Goal: Transaction & Acquisition: Purchase product/service

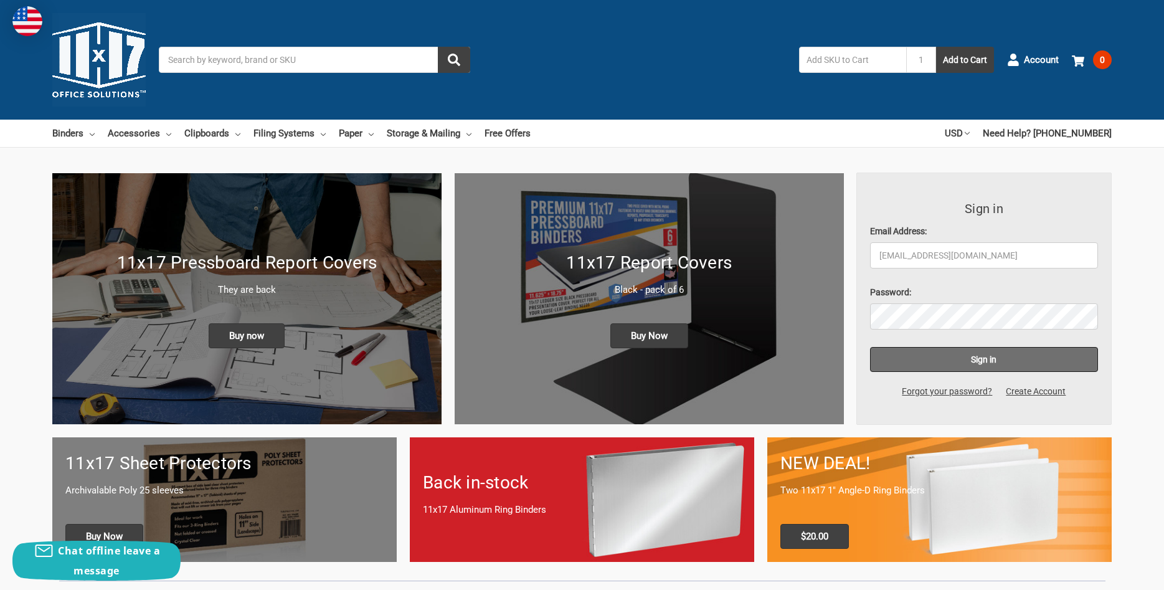
click at [972, 354] on input "Sign in" at bounding box center [984, 359] width 229 height 25
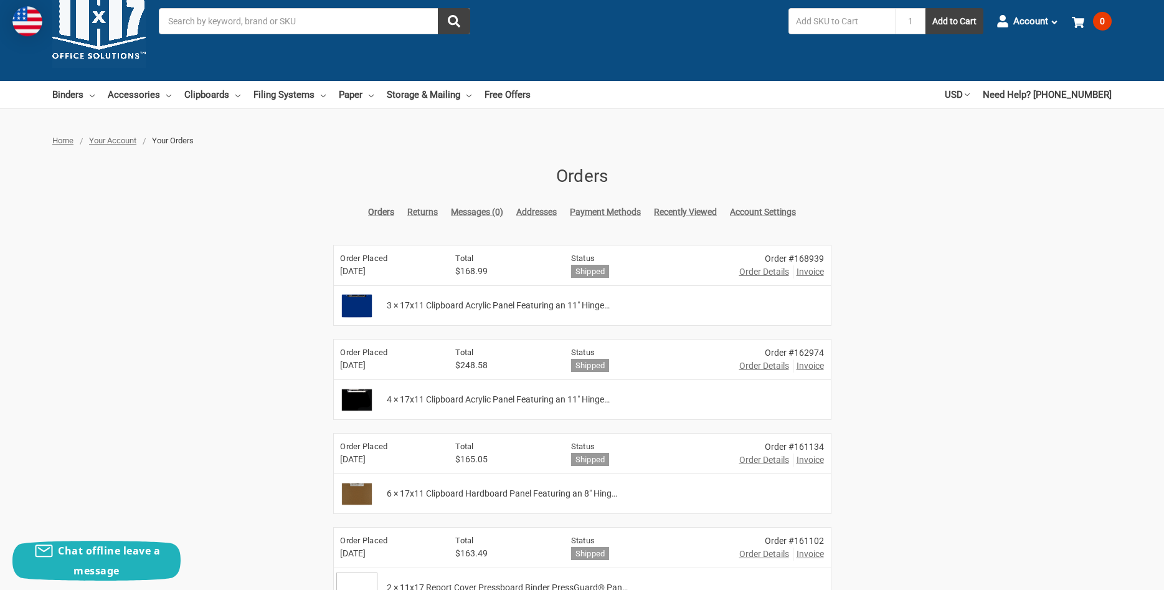
scroll to position [64, 0]
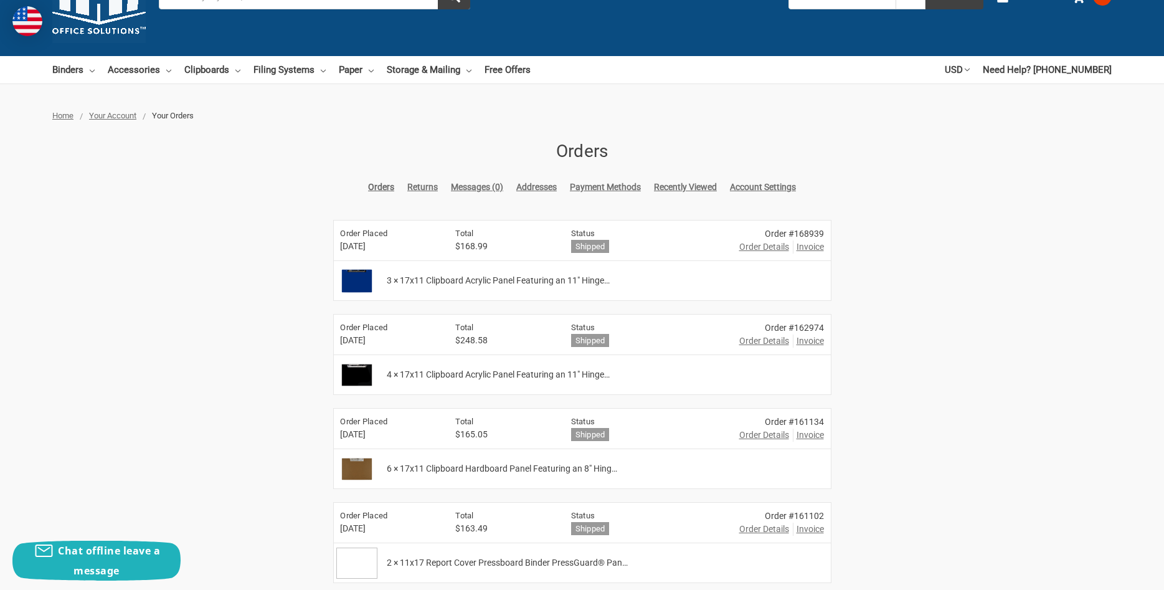
click at [389, 472] on span "6 × 17x11 Clipboard Hardboard Panel Featuring an 8" Hing…" at bounding box center [502, 468] width 230 height 13
click at [761, 343] on span "Order Details" at bounding box center [764, 341] width 50 height 13
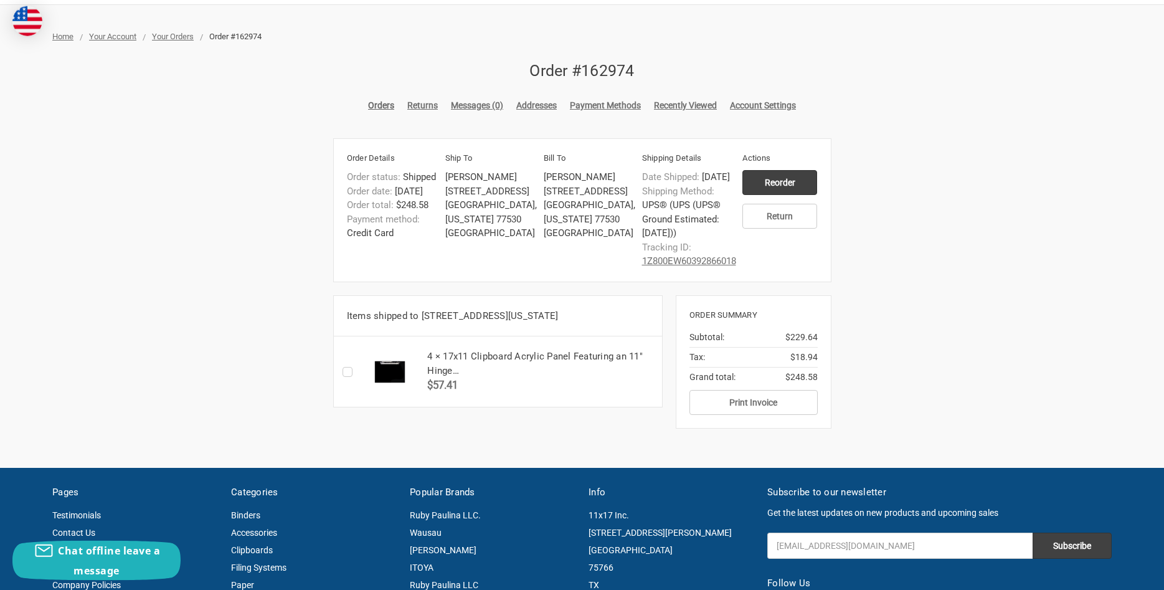
scroll to position [254, 0]
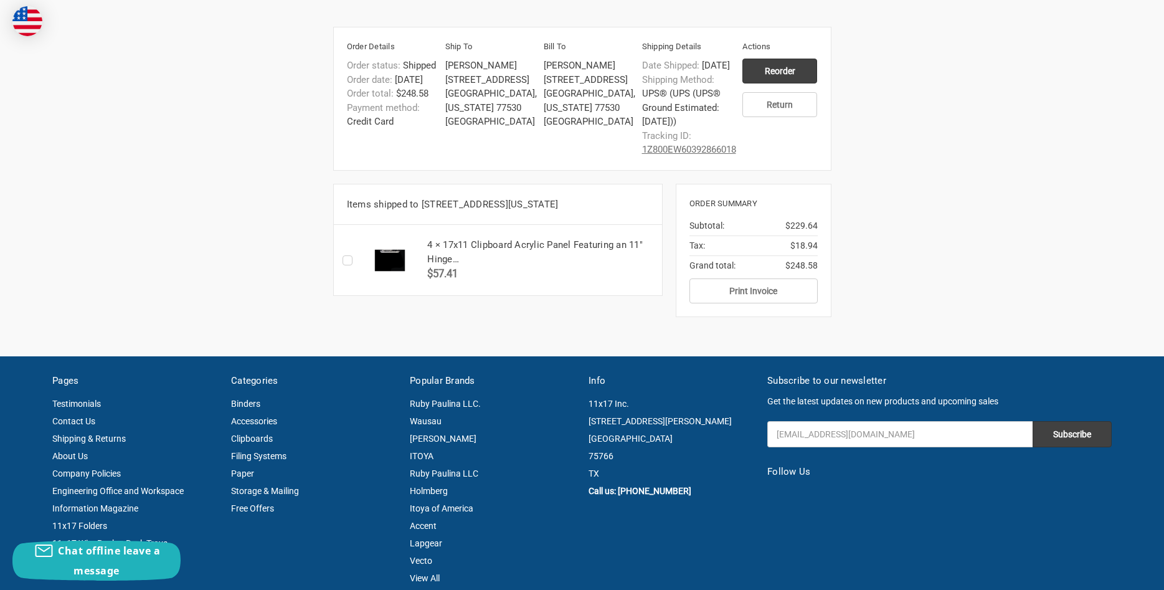
click at [388, 276] on img at bounding box center [389, 260] width 56 height 31
click at [526, 266] on h5 "4 × 17x11 Clipboard Acrylic Panel Featuring an 11" Hinge…" at bounding box center [540, 252] width 227 height 28
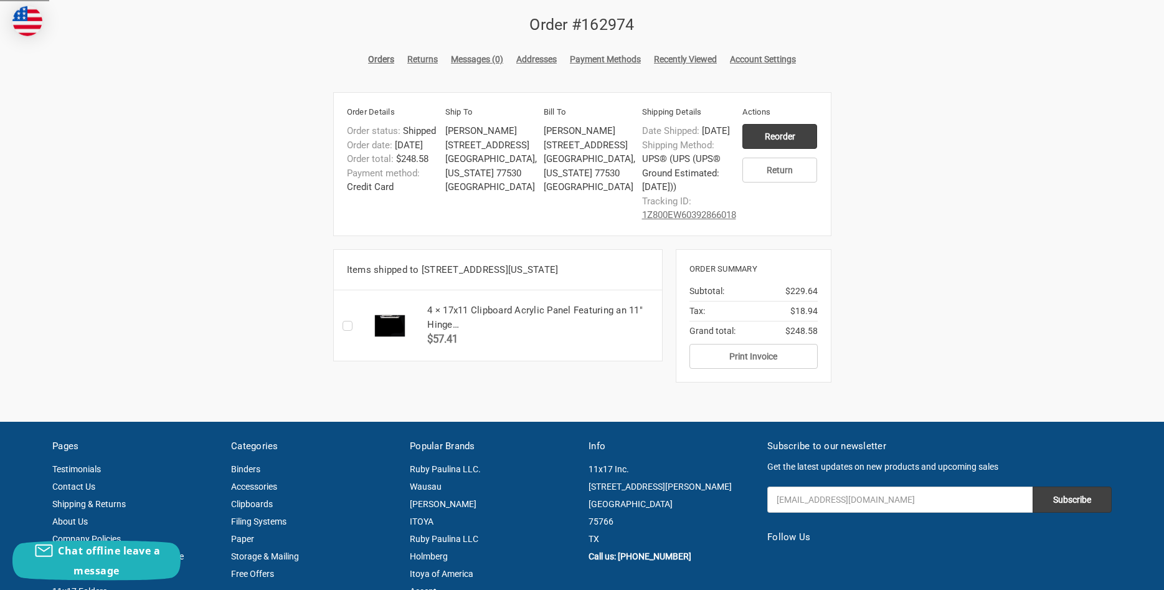
scroll to position [191, 0]
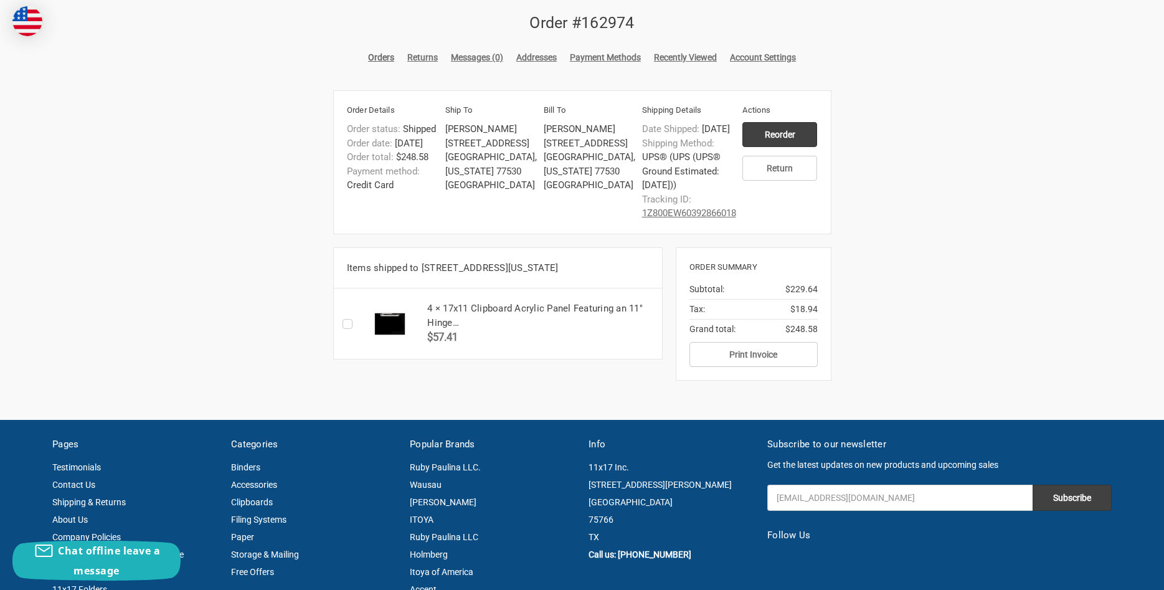
click at [427, 336] on div "4 × 17x11 Clipboard Acrylic Panel Featuring an 11" Hinge… $57.41" at bounding box center [541, 323] width 241 height 70
drag, startPoint x: 430, startPoint y: 336, endPoint x: 420, endPoint y: 335, distance: 10.6
click at [435, 330] on h5 "4 × 17x11 Clipboard Acrylic Panel Featuring an 11" Hinge…" at bounding box center [540, 316] width 227 height 28
drag, startPoint x: 430, startPoint y: 333, endPoint x: 468, endPoint y: 344, distance: 40.2
click at [468, 330] on h5 "4 × 17x11 Clipboard Acrylic Panel Featuring an 11" Hinge…" at bounding box center [540, 316] width 227 height 28
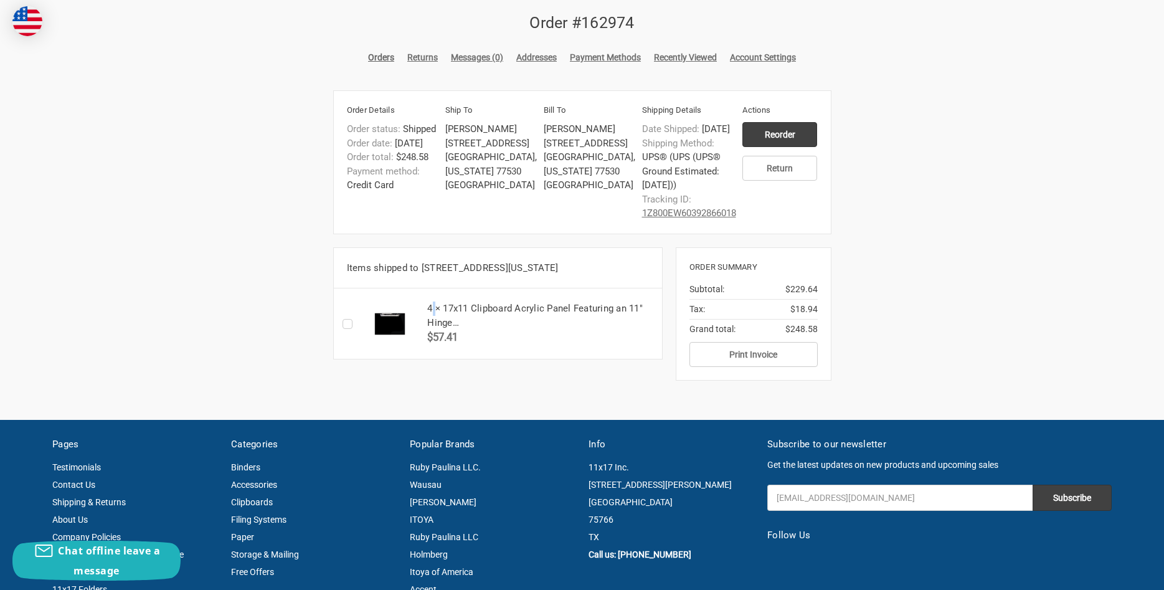
copy h5 "4 × 17x11 Clipboard Acrylic Panel Featuring an 11" Hinge…"
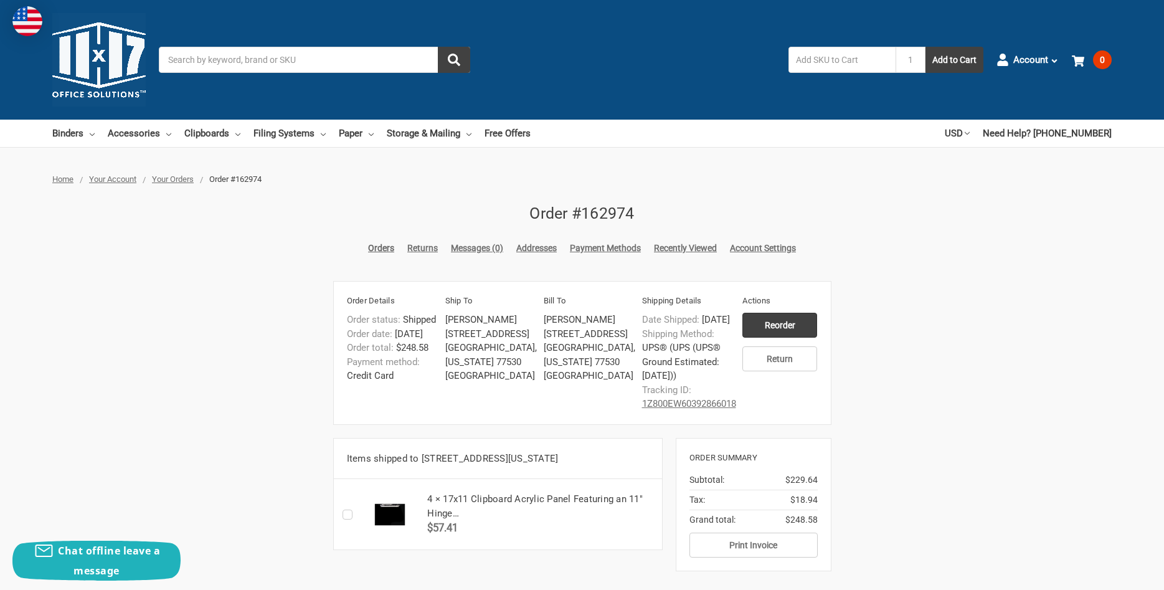
click at [234, 61] on input "Search" at bounding box center [314, 60] width 311 height 26
paste input "4 × 17x11 Clipboard Acrylic Panel Featuring an 11" Hinge…"
type input "4 × 17x11 Clipboard Acrylic Panel Featuring an 11" Hinge…"
click at [438, 47] on button "submit" at bounding box center [454, 60] width 32 height 26
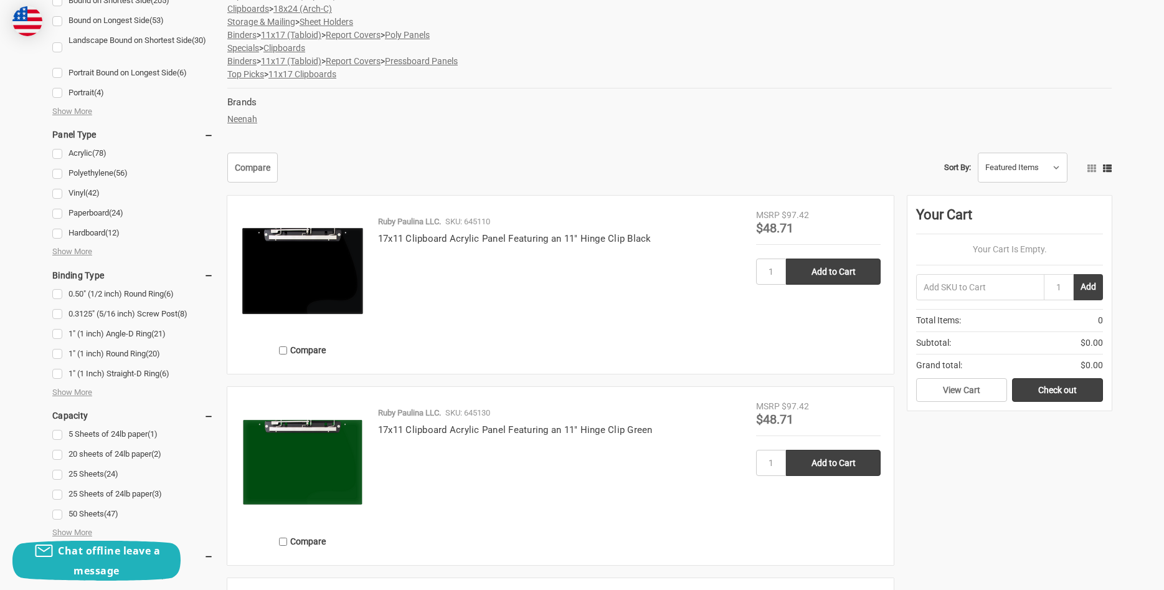
scroll to position [454, 0]
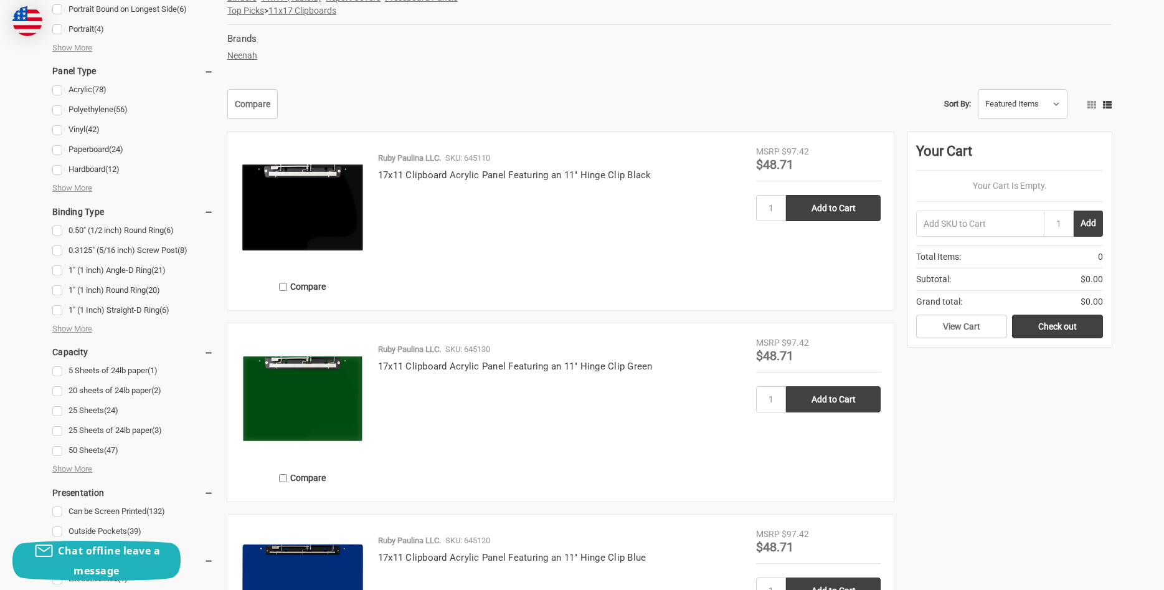
click at [333, 219] on img at bounding box center [302, 207] width 125 height 125
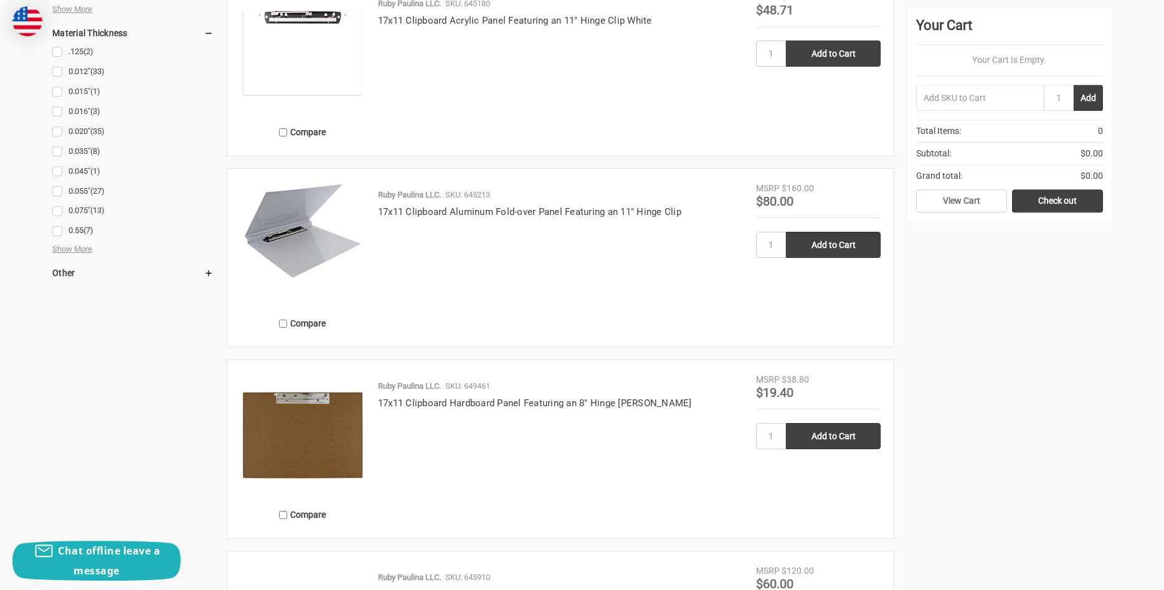
scroll to position [1970, 0]
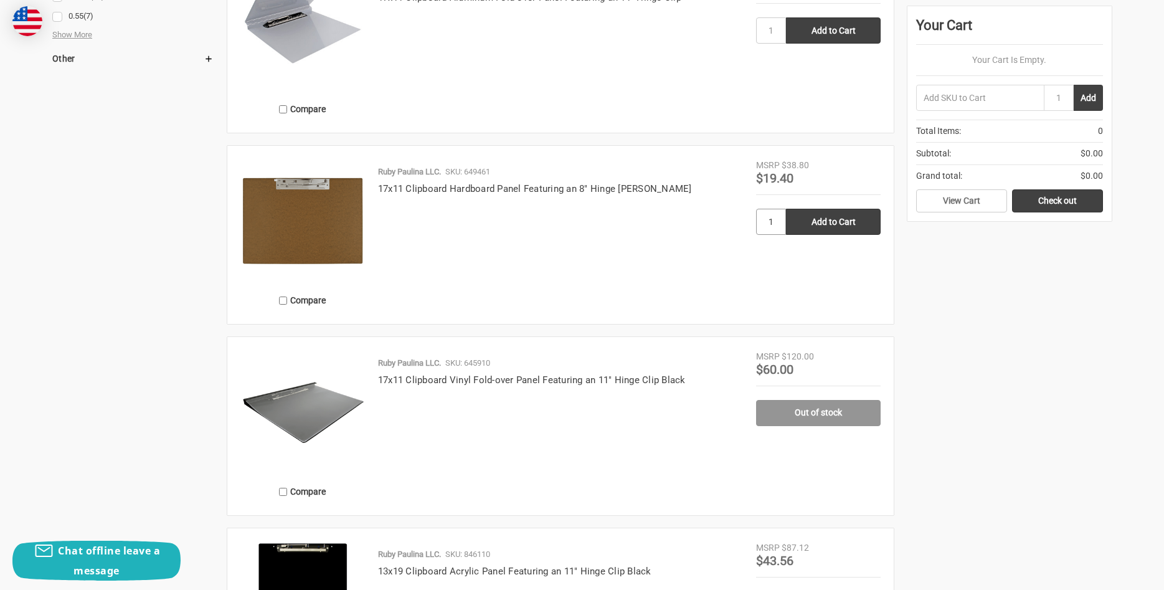
click at [779, 221] on input "1" at bounding box center [771, 222] width 30 height 26
type input "4"
click at [814, 220] on input "Add to Cart" at bounding box center [833, 222] width 95 height 26
type input "Add to Cart"
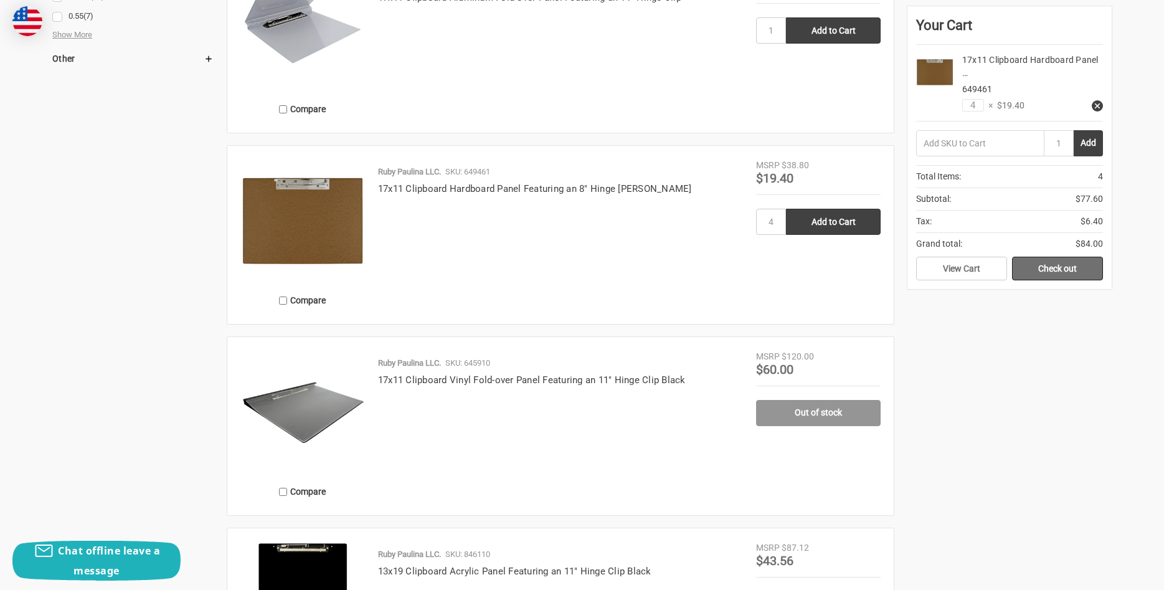
click at [1047, 268] on link "Check out" at bounding box center [1057, 269] width 91 height 24
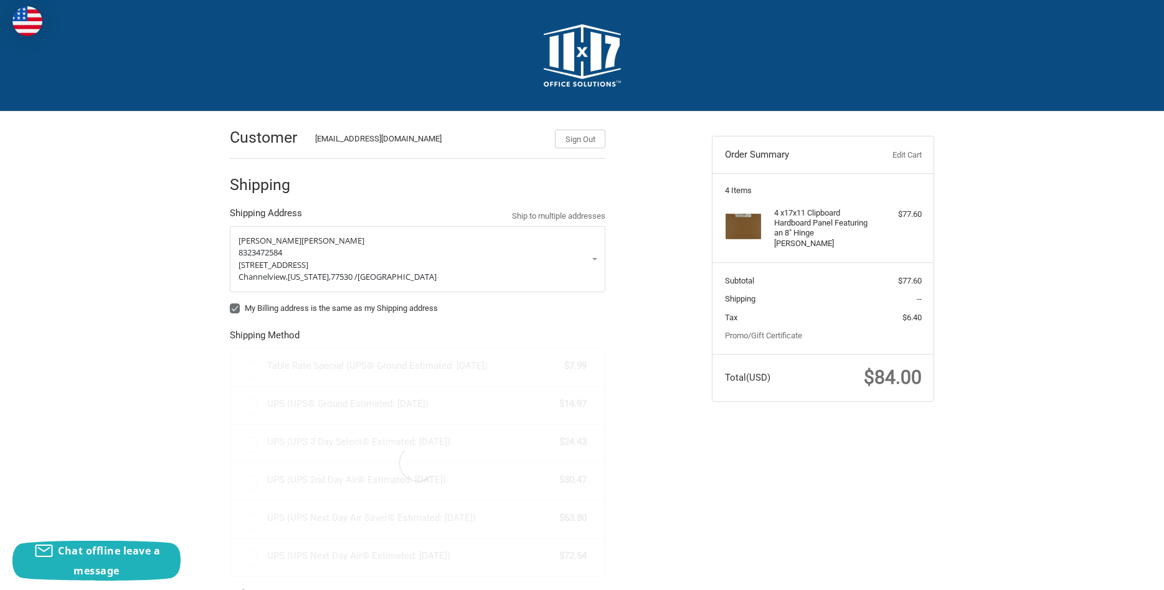
radio input "true"
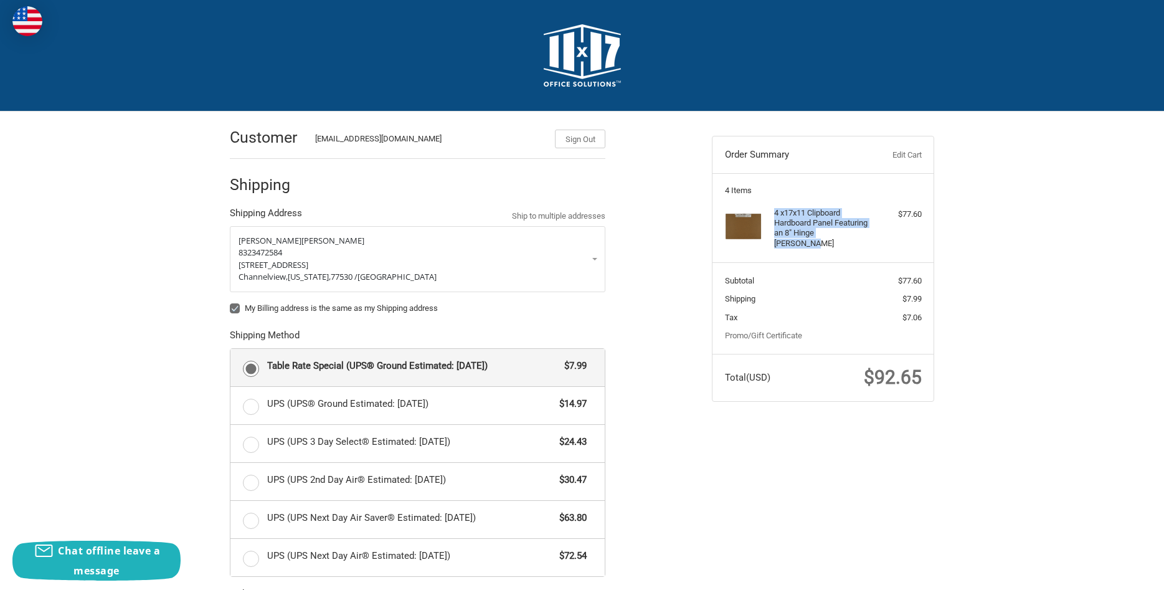
drag, startPoint x: 776, startPoint y: 214, endPoint x: 831, endPoint y: 243, distance: 62.7
click at [831, 243] on h4 "4 x 17x11 Clipboard Hardboard Panel Featuring an 8" Hinge Clip Brown" at bounding box center [821, 228] width 95 height 40
copy h4 "4 x 17x11 Clipboard Hardboard Panel Featuring an 8" Hinge Clip Brown"
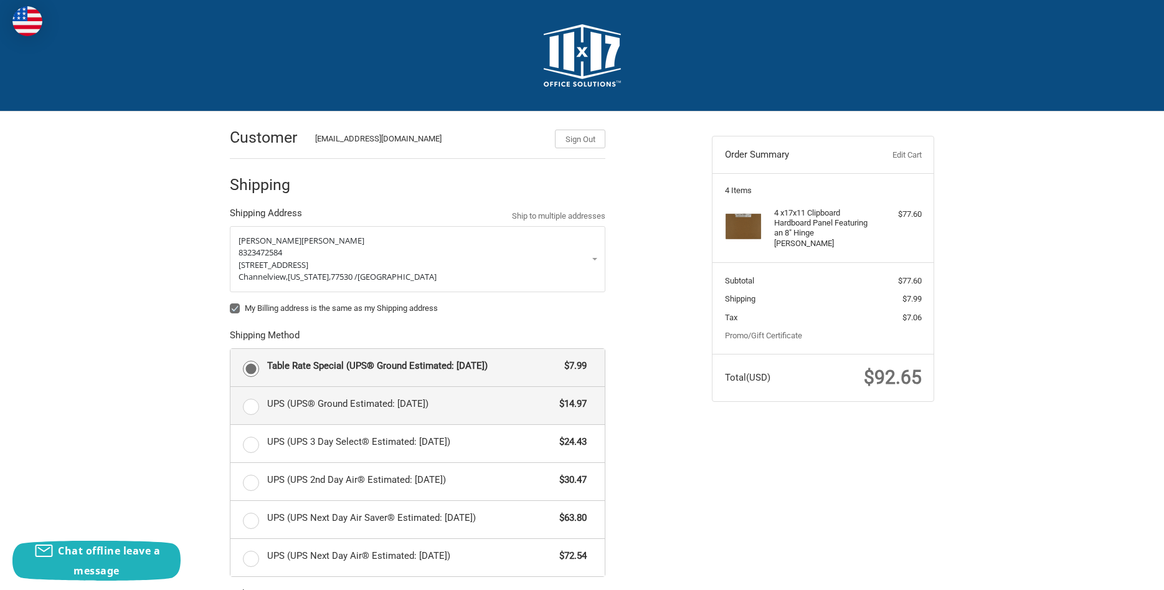
click at [534, 400] on span "UPS (UPS® Ground Estimated: Fri, Aug 29)" at bounding box center [410, 404] width 287 height 14
click at [231, 387] on input "UPS (UPS® Ground Estimated: Fri, Aug 29) $14.97" at bounding box center [230, 387] width 1 height 1
radio input "true"
click at [439, 358] on div "Table Rate Special (UPS® Ground Estimated: Tue, Sep 2) $7.99" at bounding box center [427, 365] width 320 height 17
click at [231, 349] on input "Table Rate Special (UPS® Ground Estimated: Tue, Sep 2) $7.99" at bounding box center [230, 349] width 1 height 1
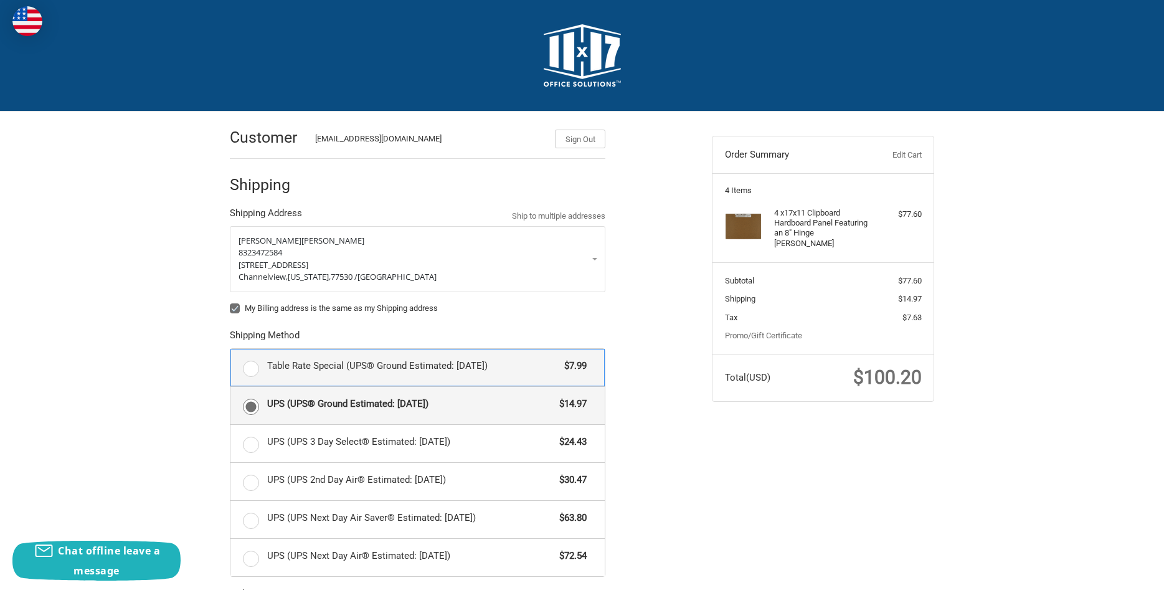
radio input "true"
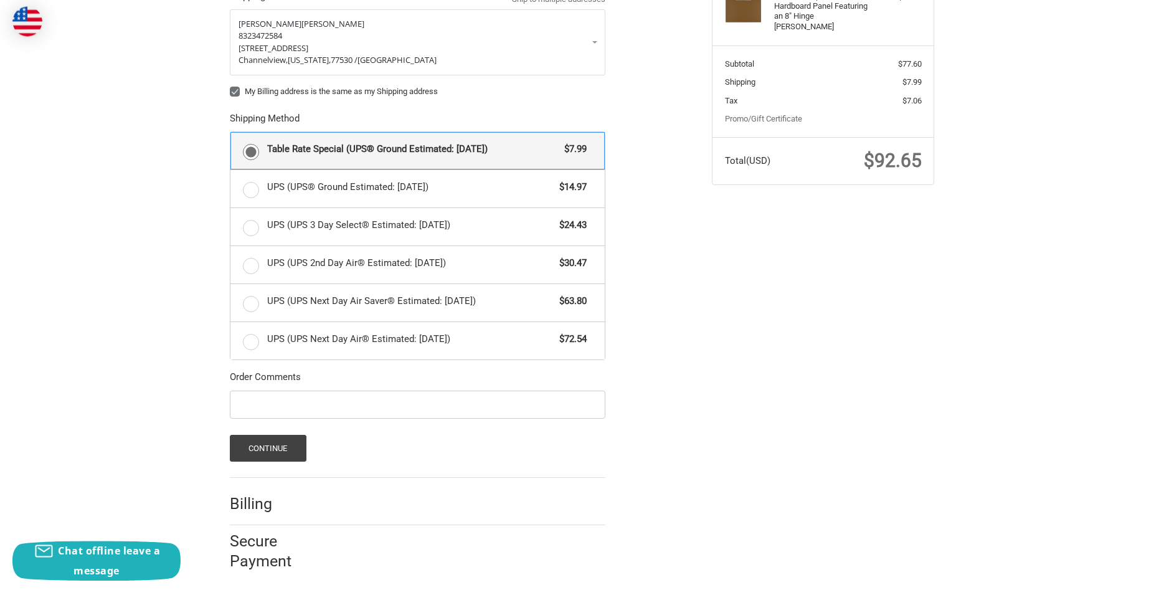
scroll to position [223, 0]
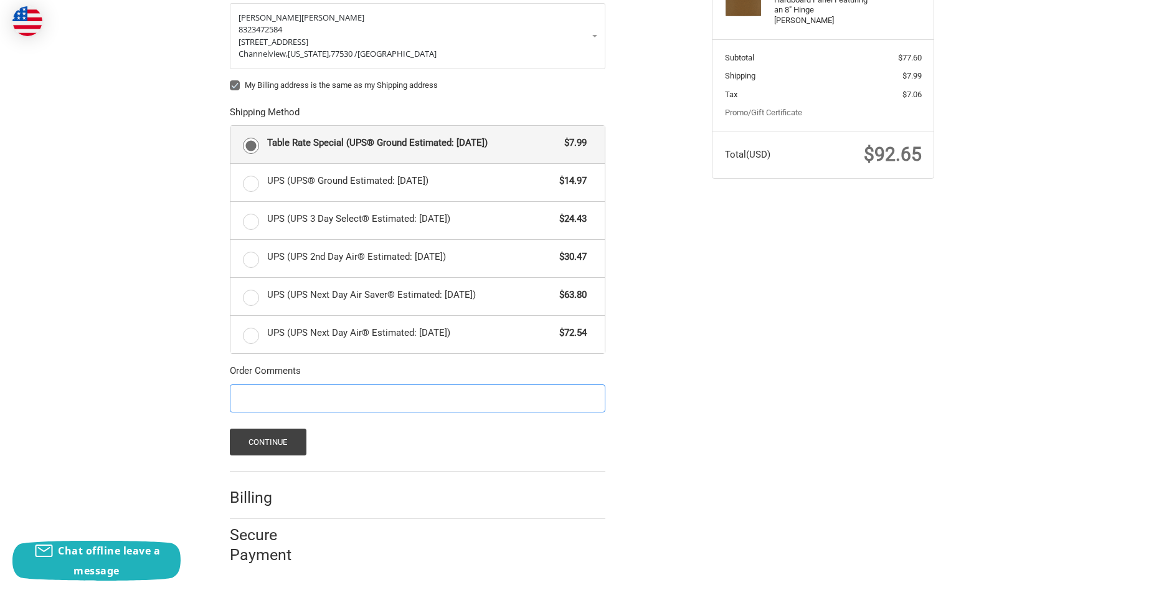
click at [325, 402] on input "Order Comments" at bounding box center [418, 398] width 376 height 28
click at [267, 442] on button "Continue" at bounding box center [268, 442] width 77 height 27
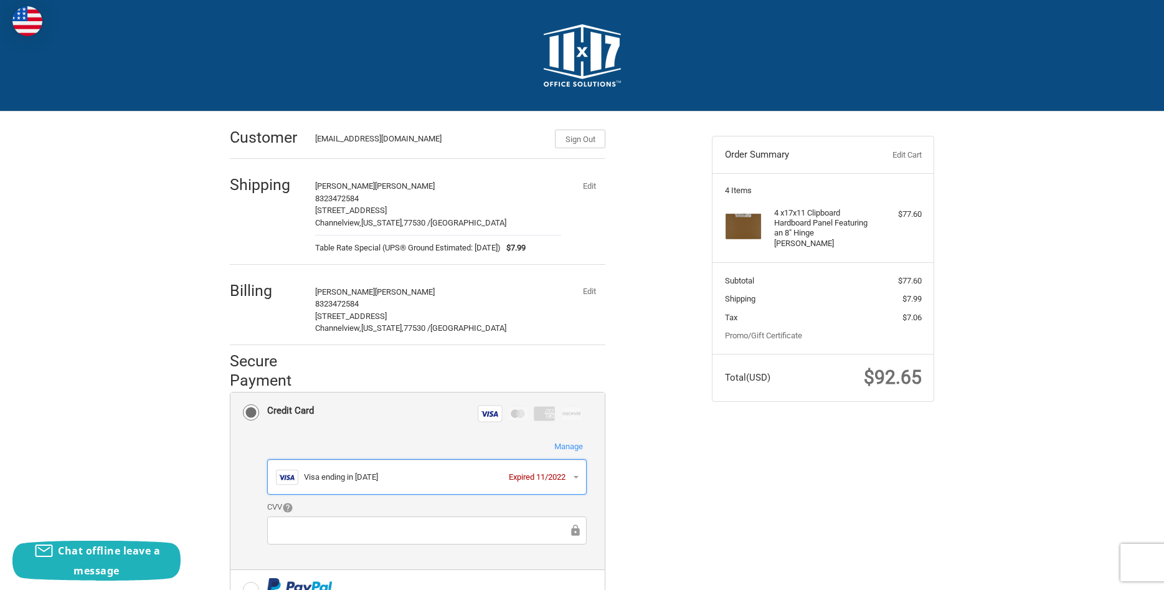
scroll to position [64, 0]
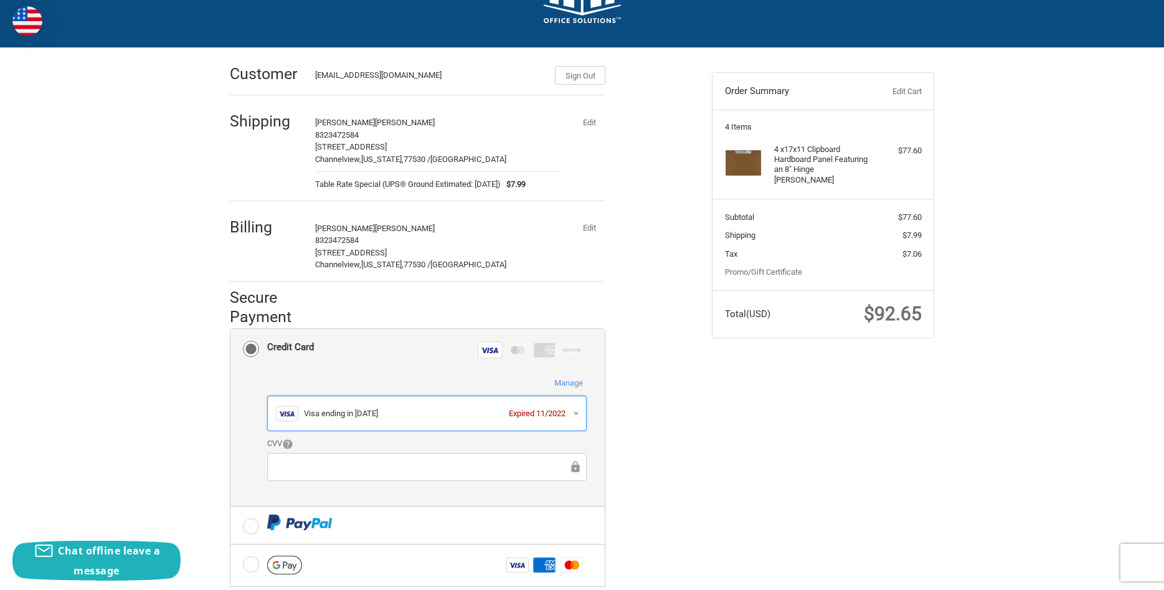
click at [399, 417] on div "Visa ending in 2027" at bounding box center [403, 413] width 199 height 12
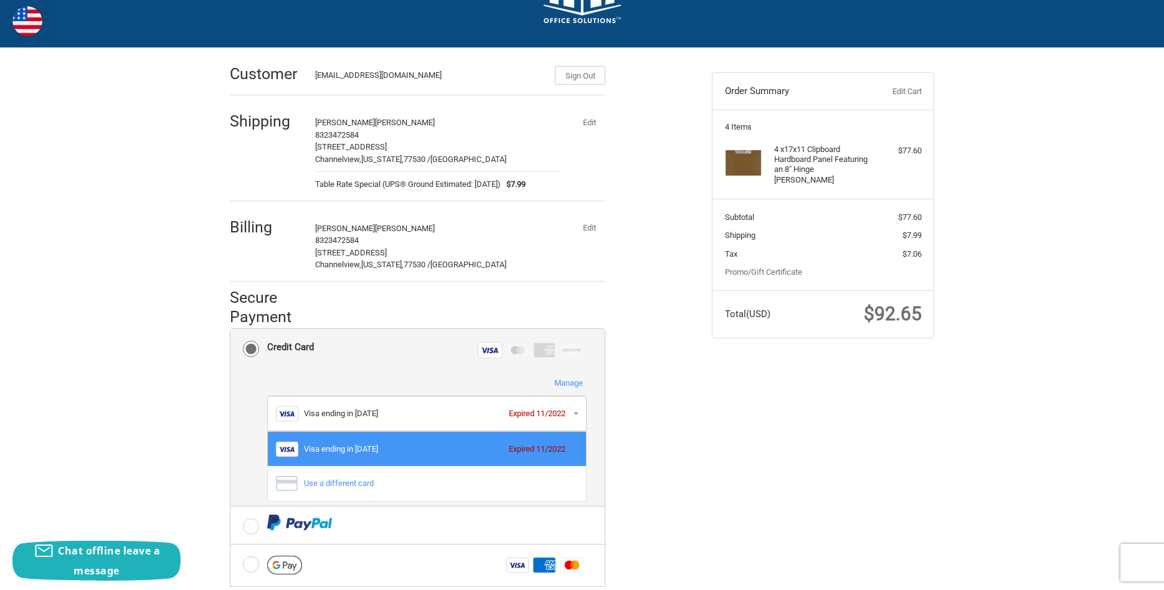
click at [774, 442] on div "Customer bbutler@nses.com Sign Out Shipping Barbara Butler 8323472584 15025 Eas…" at bounding box center [583, 398] width 748 height 700
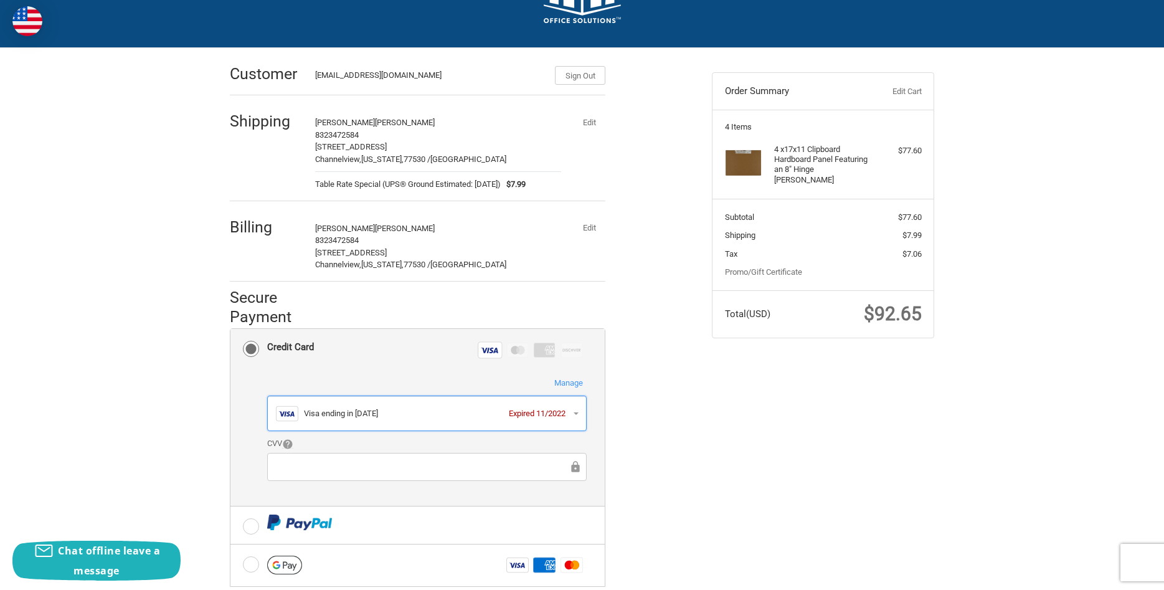
click at [341, 411] on div "Visa ending in 2027" at bounding box center [403, 413] width 199 height 12
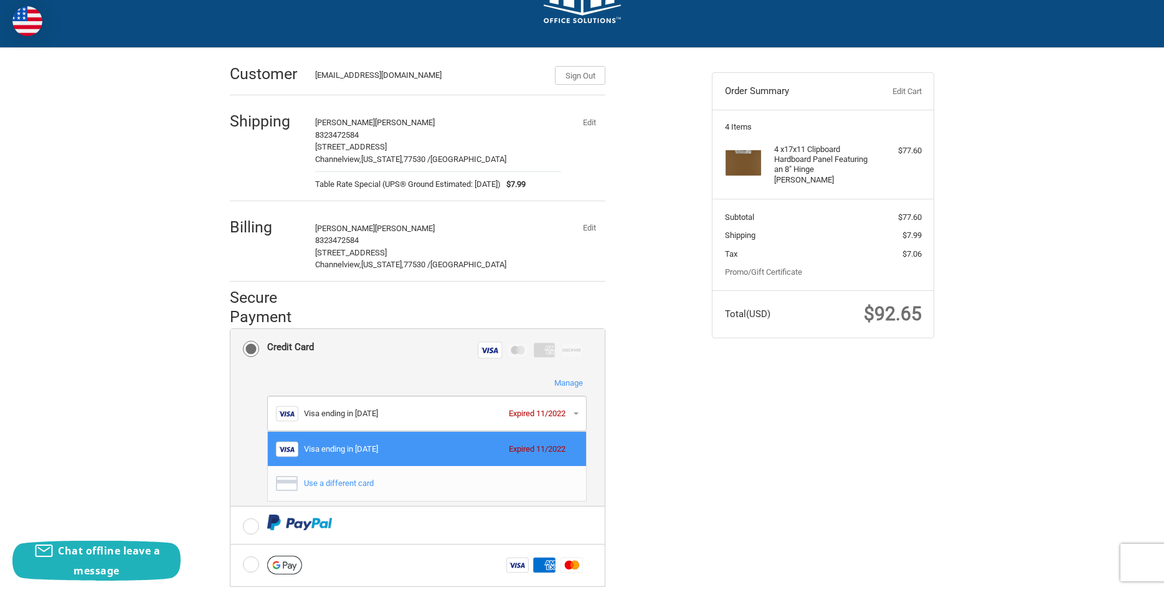
click at [334, 483] on div "Use a different card" at bounding box center [438, 483] width 268 height 12
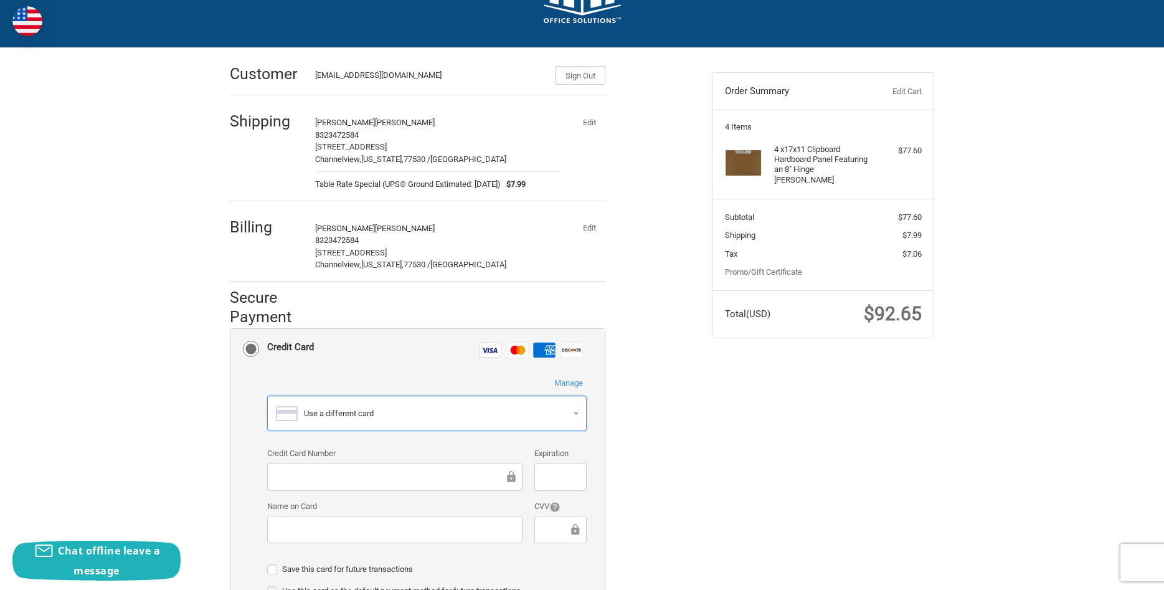
click at [361, 409] on div "Use a different card" at bounding box center [438, 413] width 268 height 12
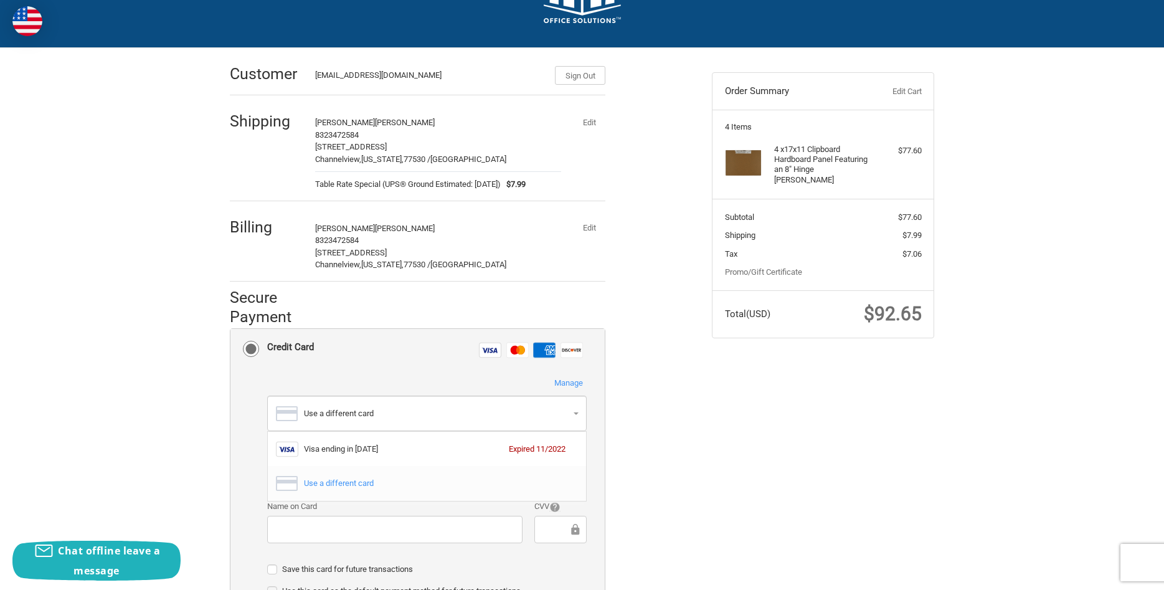
click at [366, 488] on div "Use a different card" at bounding box center [438, 483] width 268 height 12
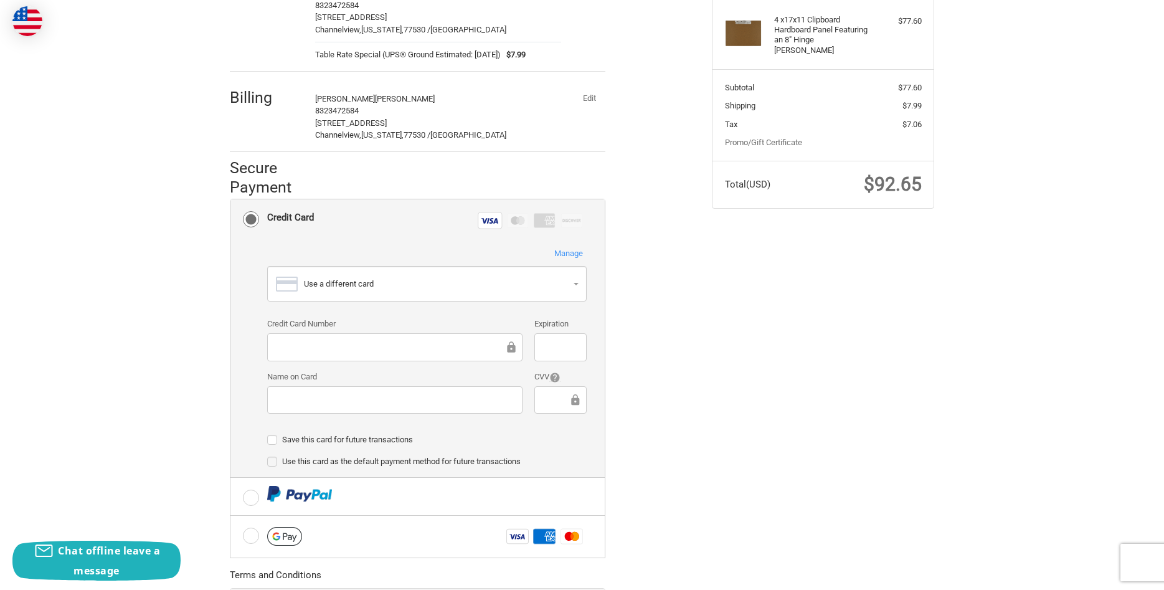
scroll to position [318, 0]
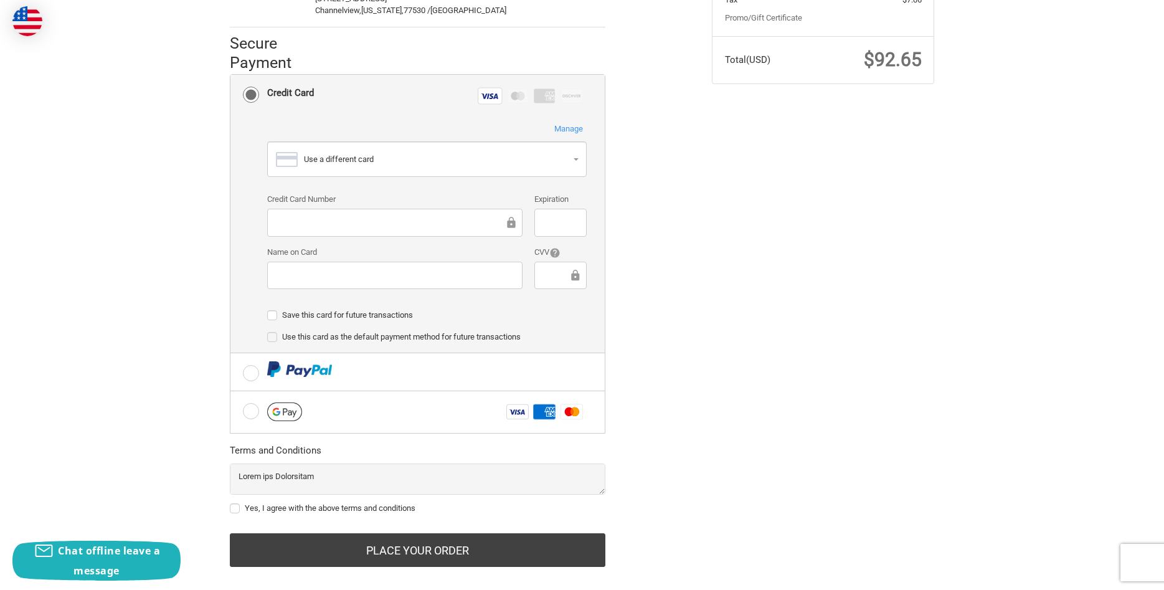
click at [275, 316] on label "Save this card for future transactions" at bounding box center [427, 315] width 320 height 10
click at [268, 310] on input "Save this card for future transactions" at bounding box center [267, 309] width 1 height 1
checkbox input "true"
click at [274, 341] on label "Use this card as the default payment method for future transactions" at bounding box center [427, 337] width 320 height 10
click at [268, 331] on input "Use this card as the default payment method for future transactions" at bounding box center [267, 331] width 1 height 1
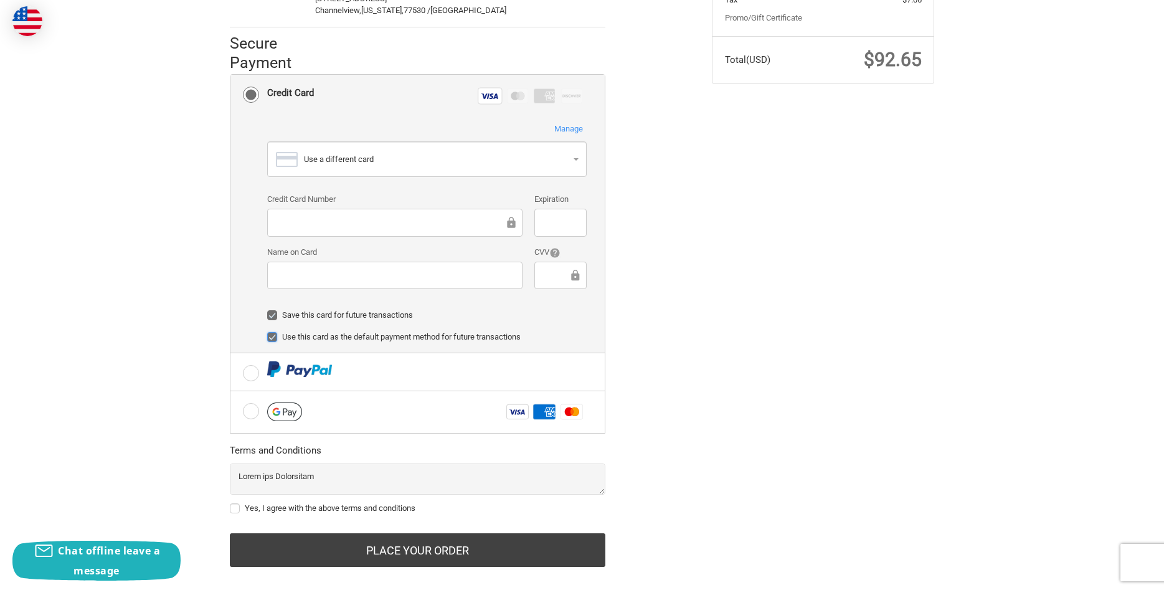
checkbox input "true"
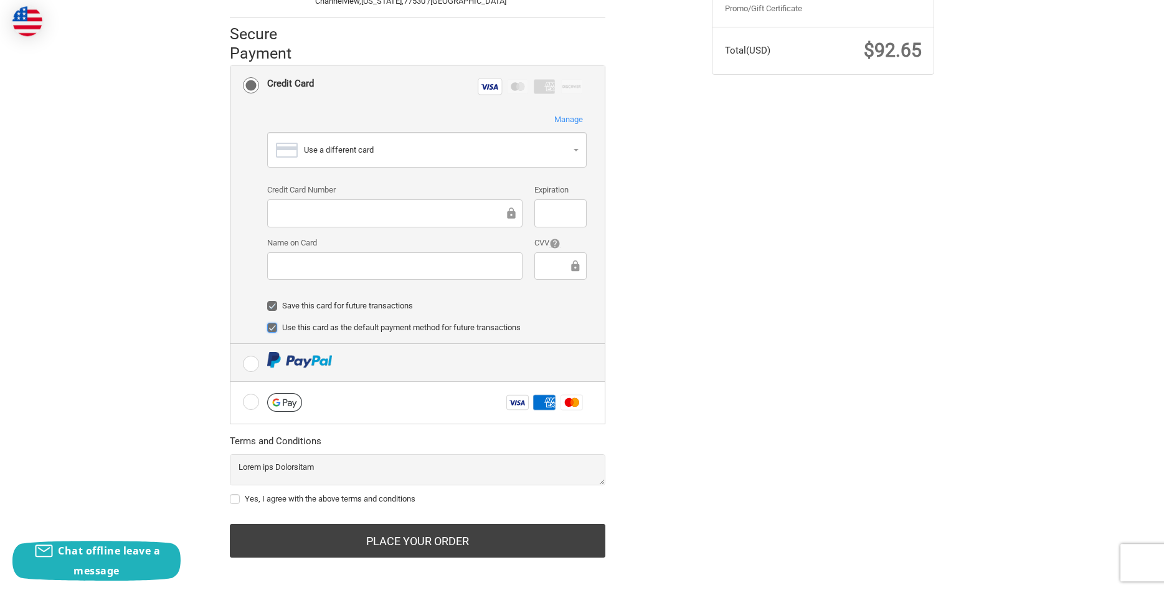
scroll to position [335, 0]
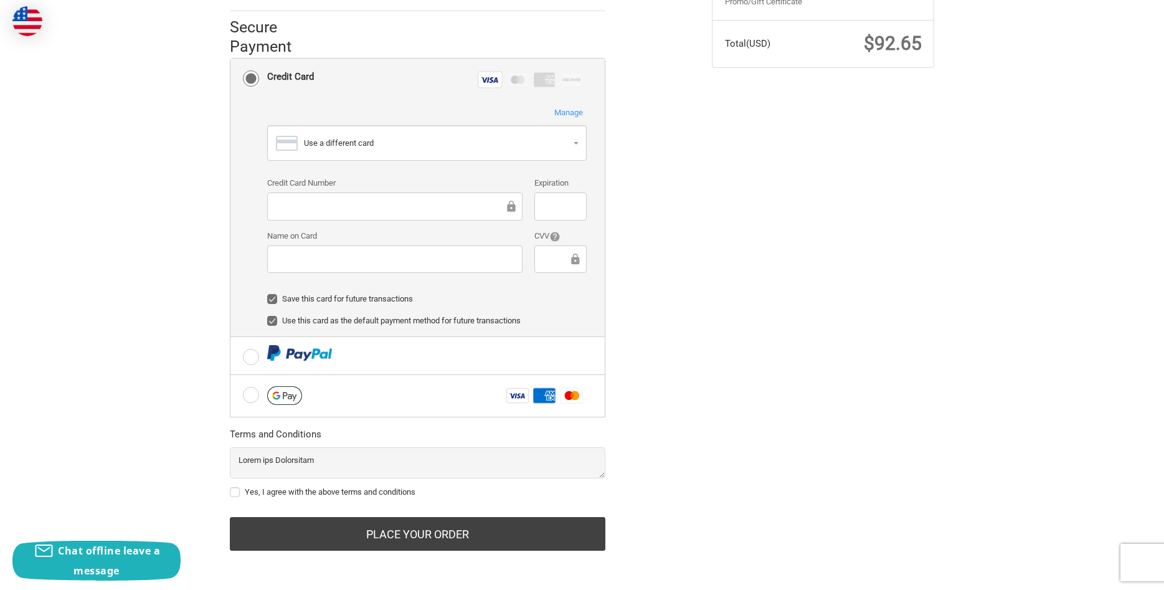
click at [341, 483] on div "Yes, I agree with the above terms and conditions" at bounding box center [418, 474] width 376 height 55
click at [341, 493] on label "Yes, I agree with the above terms and conditions" at bounding box center [418, 492] width 376 height 10
click at [230, 487] on input "Yes, I agree with the above terms and conditions" at bounding box center [230, 486] width 1 height 1
checkbox input "true"
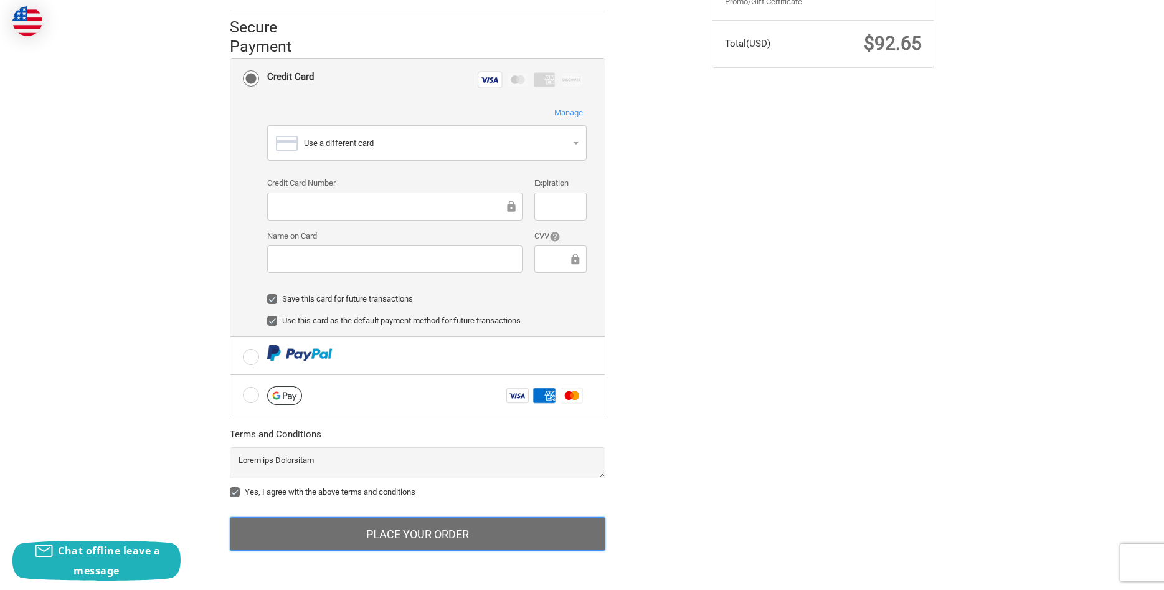
click at [402, 531] on button "Place Your Order" at bounding box center [418, 534] width 376 height 34
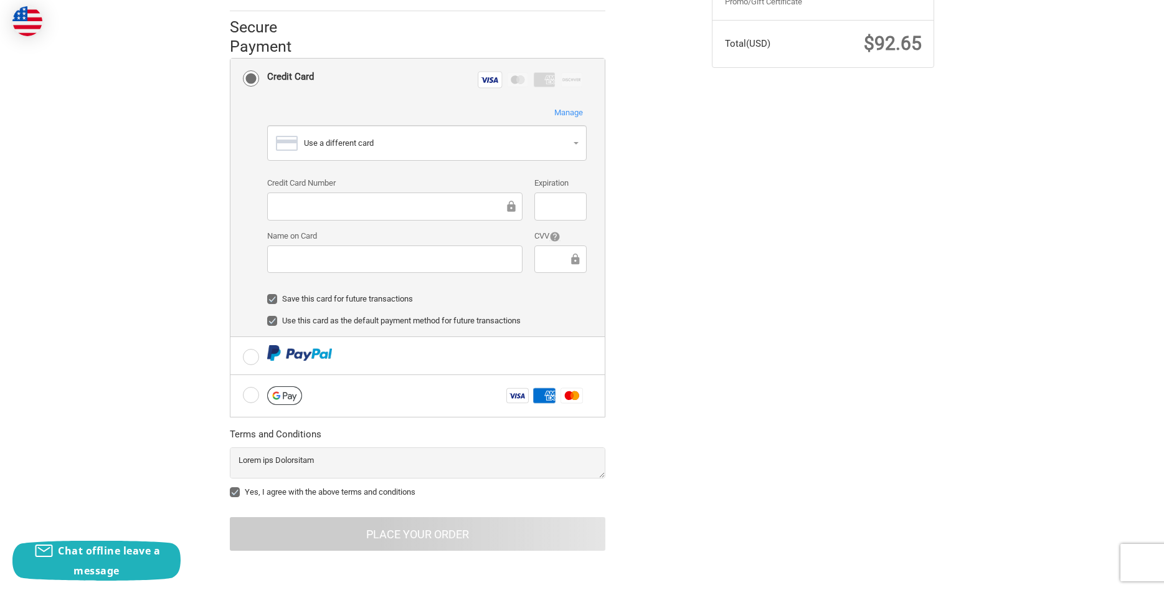
scroll to position [0, 0]
